Goal: Task Accomplishment & Management: Manage account settings

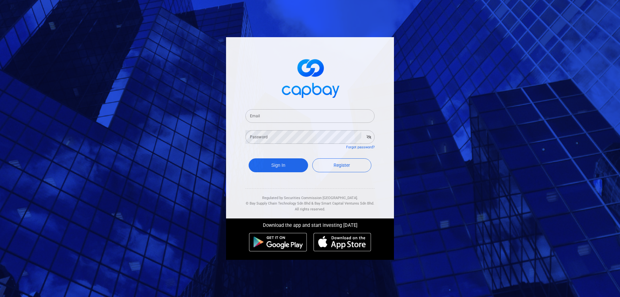
drag, startPoint x: 293, startPoint y: 113, endPoint x: 295, endPoint y: 120, distance: 7.0
click at [293, 113] on input "Email" at bounding box center [309, 116] width 129 height 14
type input "[EMAIL_ADDRESS][DOMAIN_NAME]"
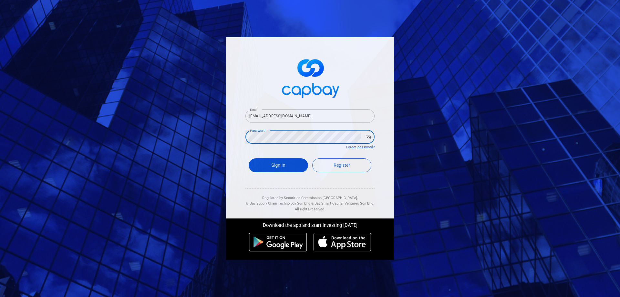
click at [292, 165] on button "Sign In" at bounding box center [278, 165] width 59 height 14
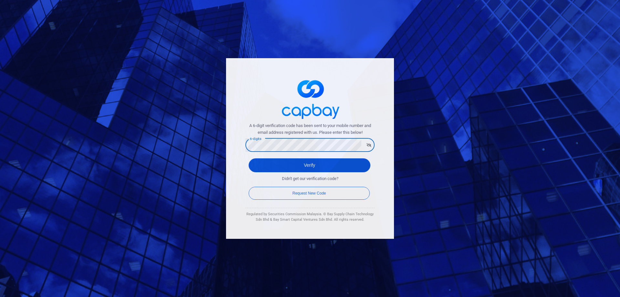
click at [319, 168] on button "Verify" at bounding box center [310, 165] width 122 height 14
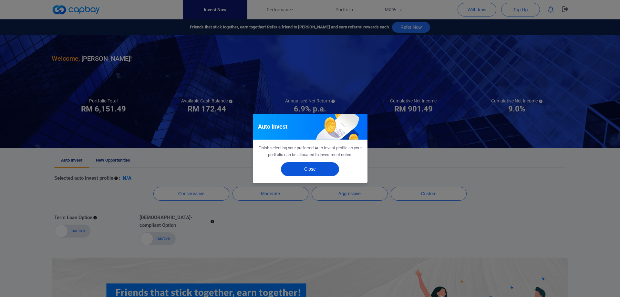
click at [321, 172] on button "Close" at bounding box center [310, 169] width 58 height 14
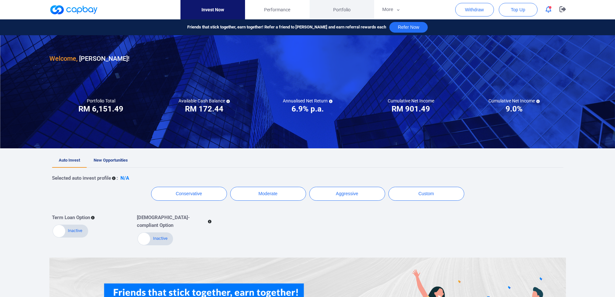
click at [334, 7] on span "Portfolio" at bounding box center [341, 9] width 17 height 7
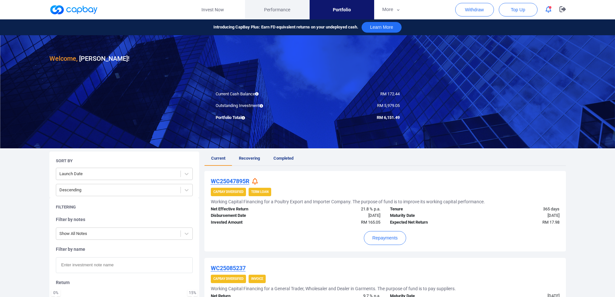
click at [292, 8] on link "Performance" at bounding box center [277, 9] width 65 height 19
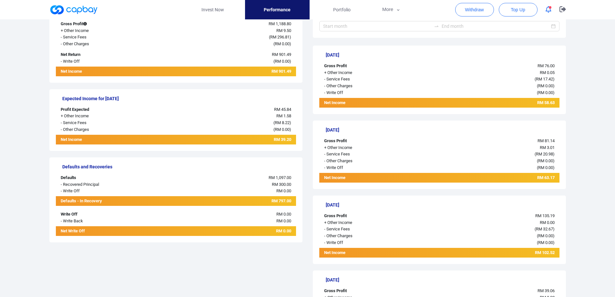
scroll to position [97, 0]
